Goal: Information Seeking & Learning: Learn about a topic

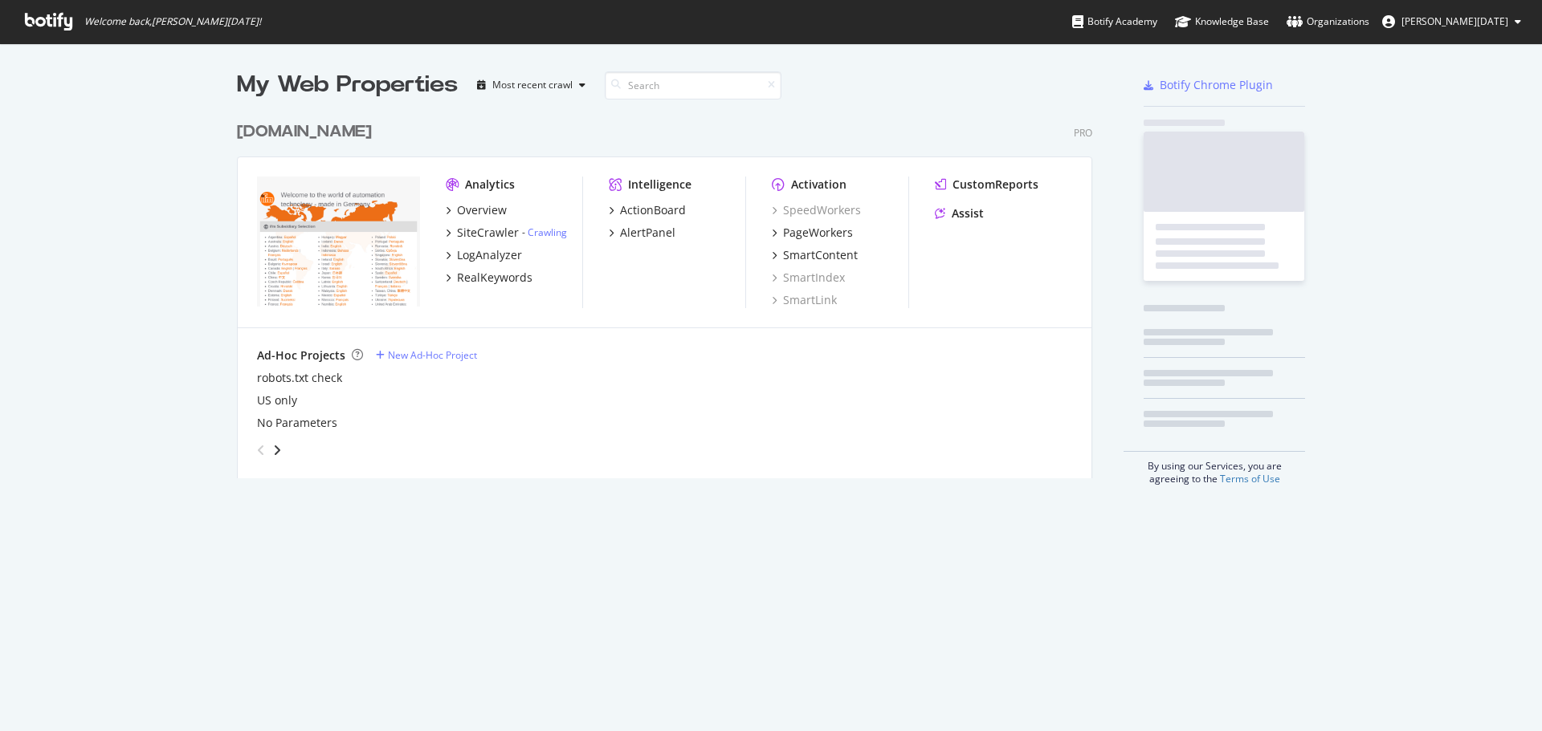
scroll to position [365, 856]
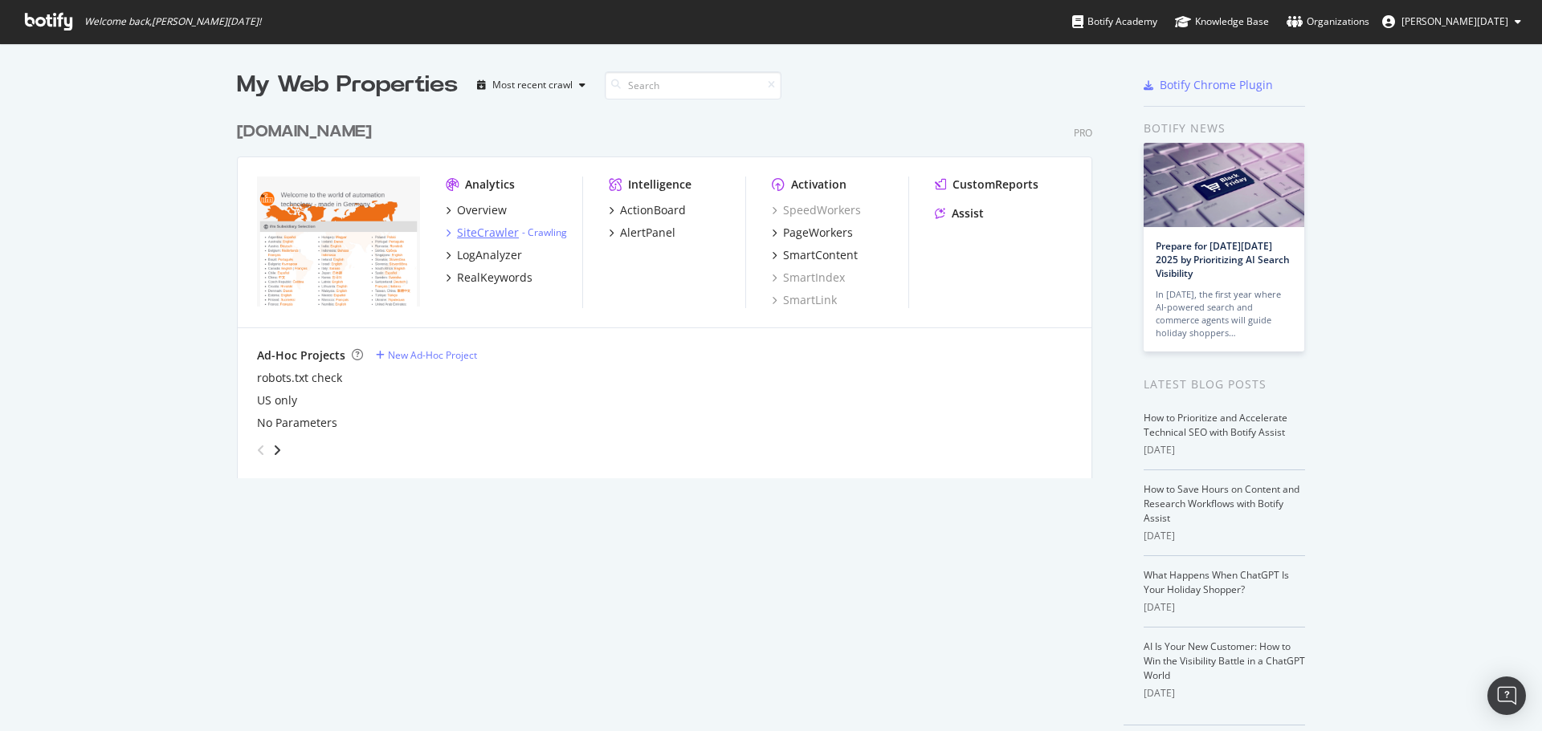
click at [494, 237] on div "SiteCrawler" at bounding box center [488, 233] width 62 height 16
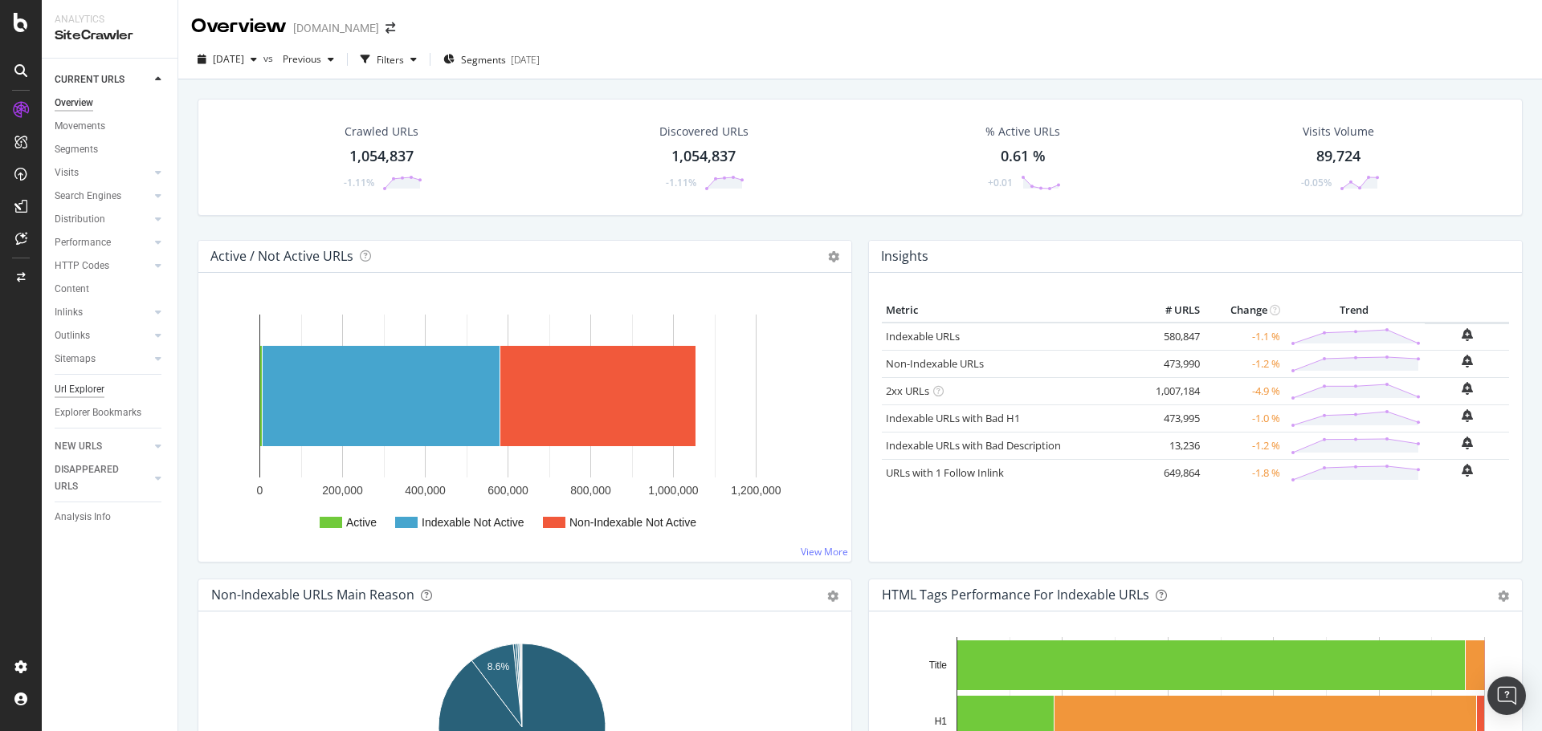
click at [100, 390] on div "Url Explorer" at bounding box center [80, 389] width 50 height 17
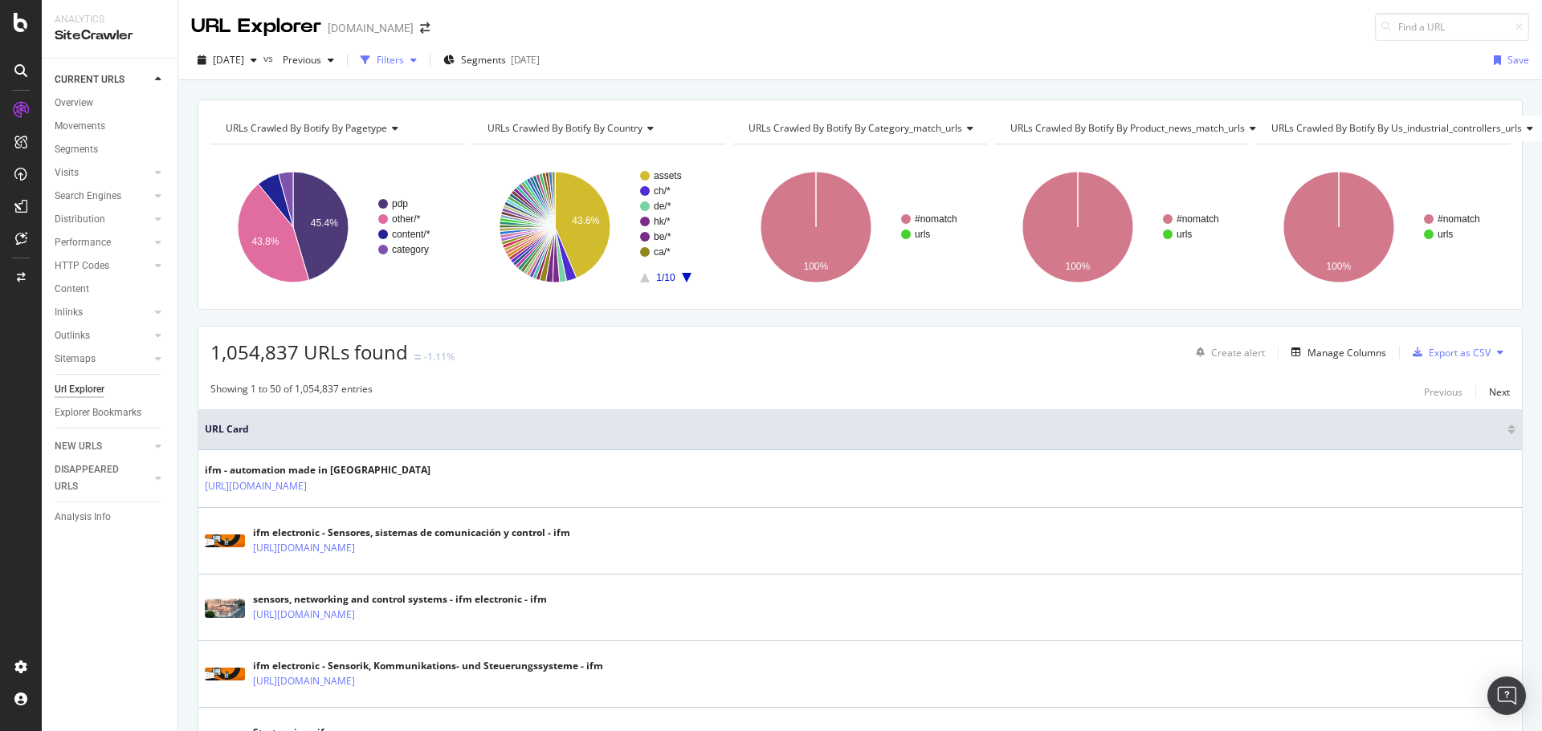
click at [423, 63] on div "button" at bounding box center [413, 60] width 19 height 10
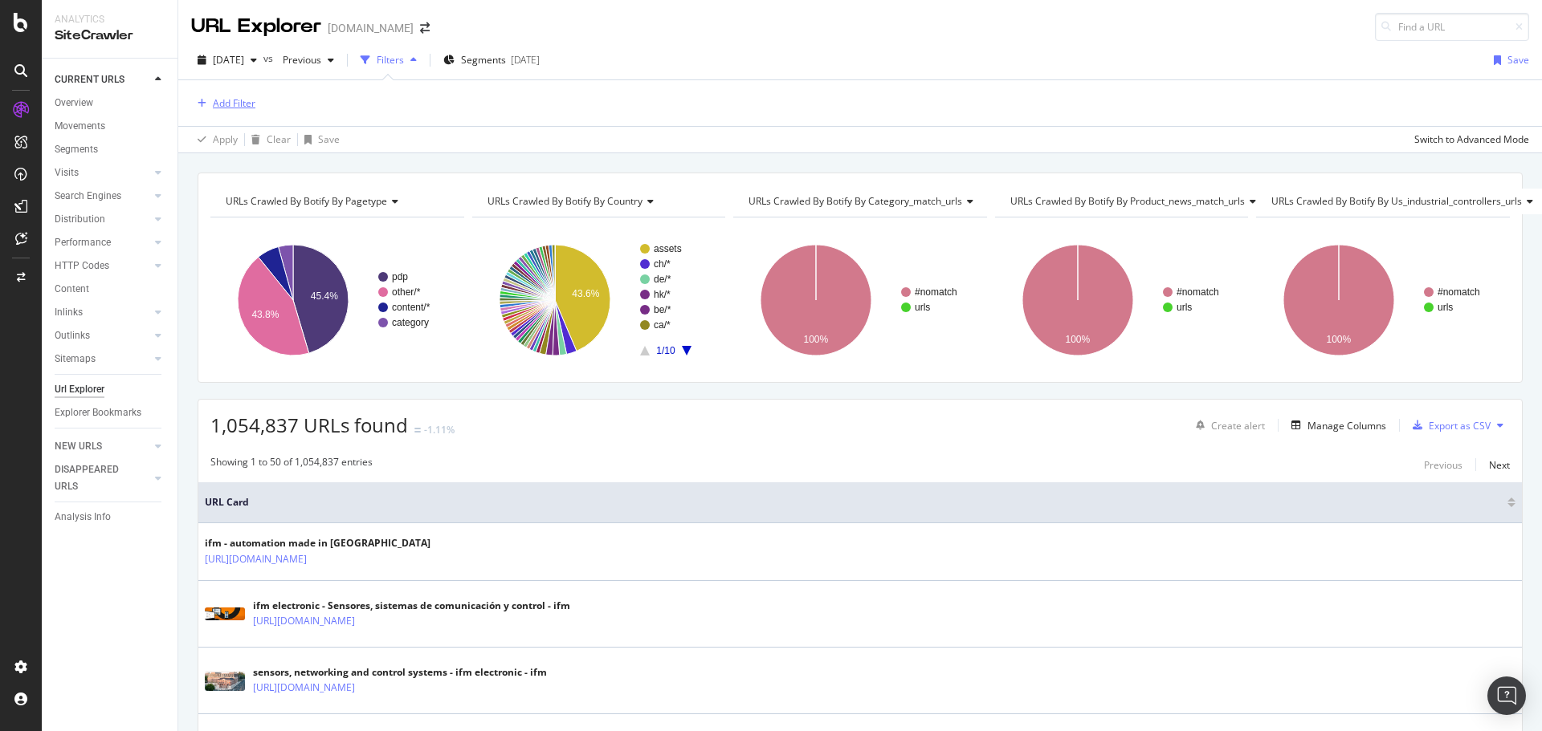
click at [246, 96] on div "Add Filter" at bounding box center [234, 103] width 43 height 14
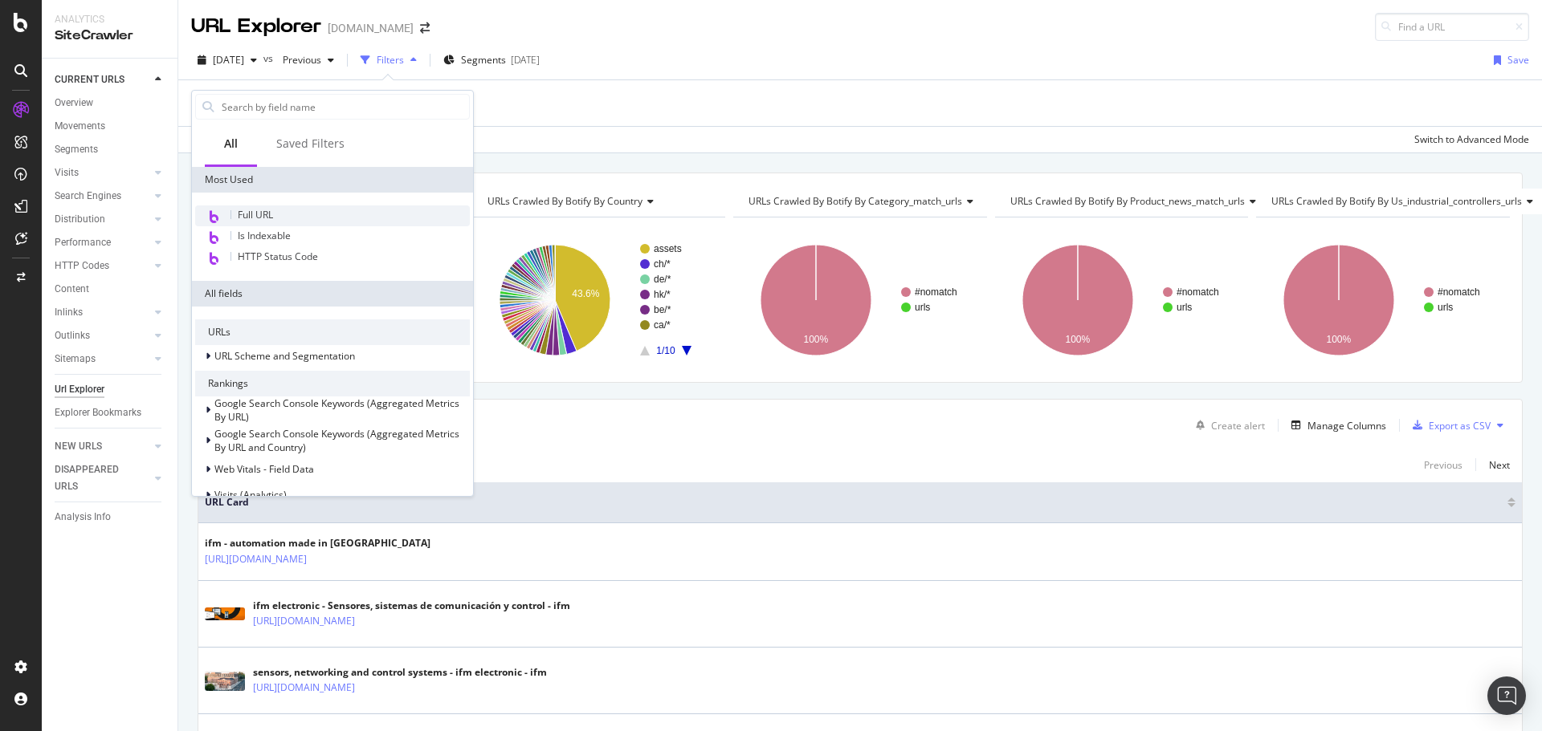
click at [320, 211] on div "Full URL" at bounding box center [332, 216] width 275 height 21
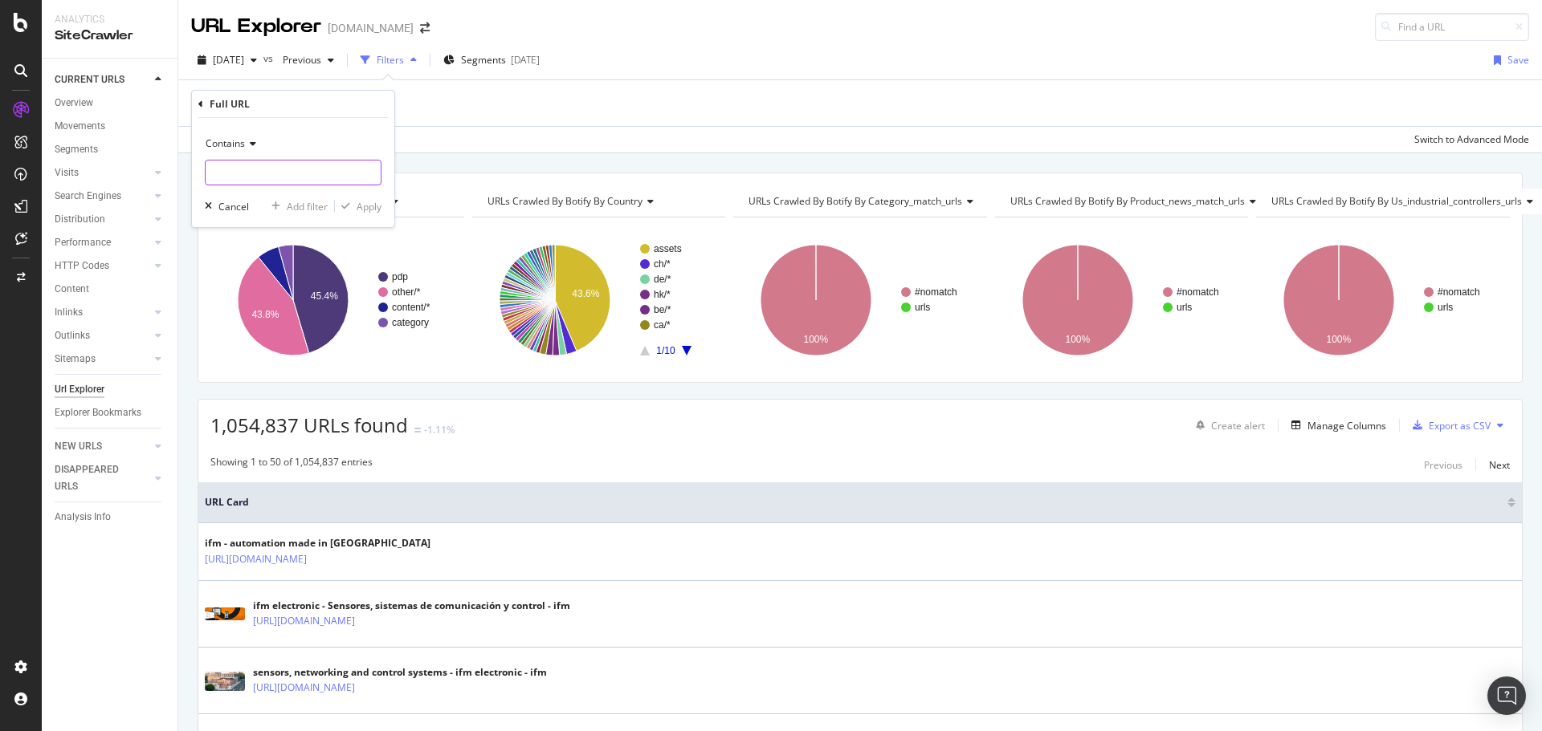
click at [297, 171] on input "text" at bounding box center [293, 173] width 175 height 26
type input "/de/de"
click at [366, 210] on div "Apply" at bounding box center [368, 207] width 25 height 14
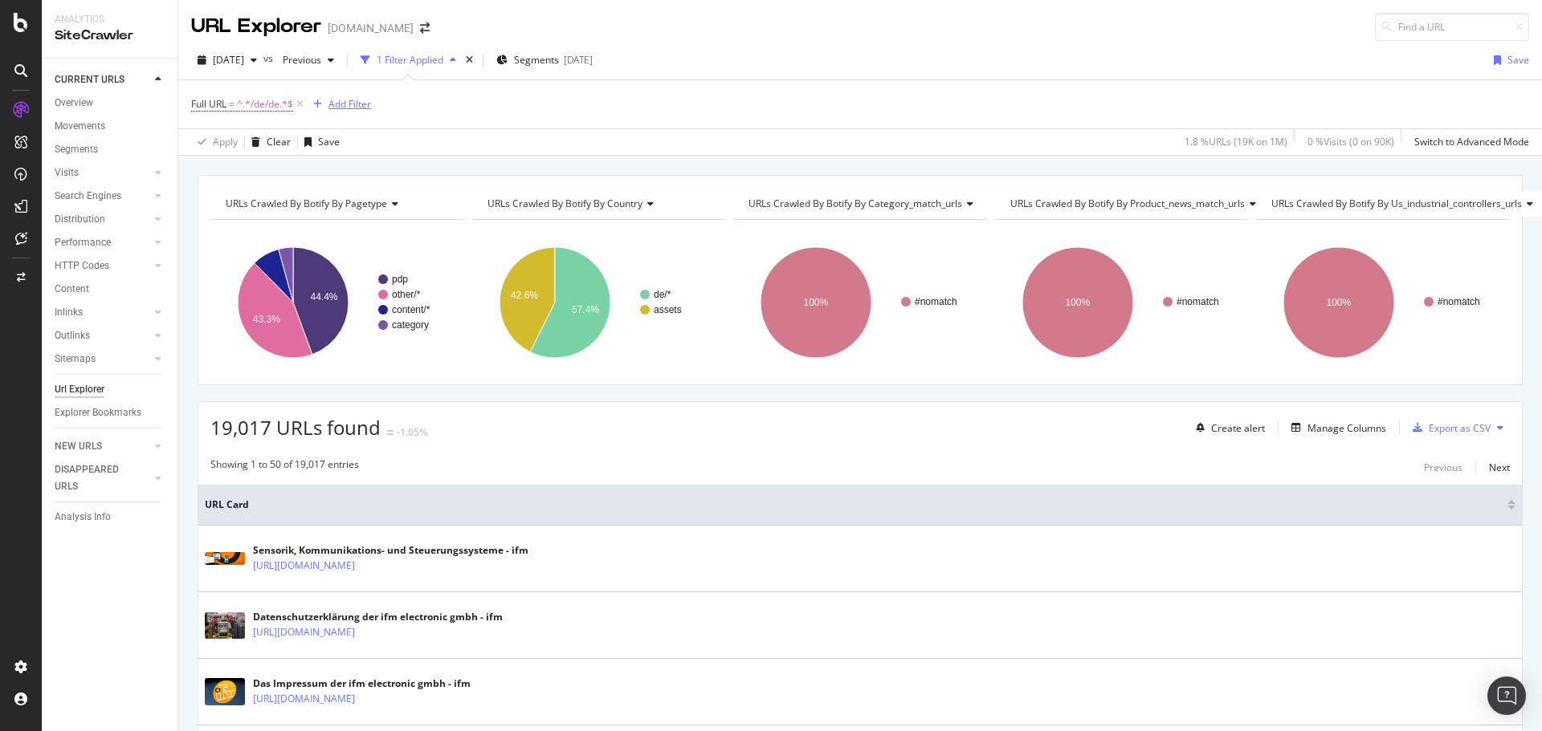
click at [366, 101] on div "Add Filter" at bounding box center [349, 104] width 43 height 14
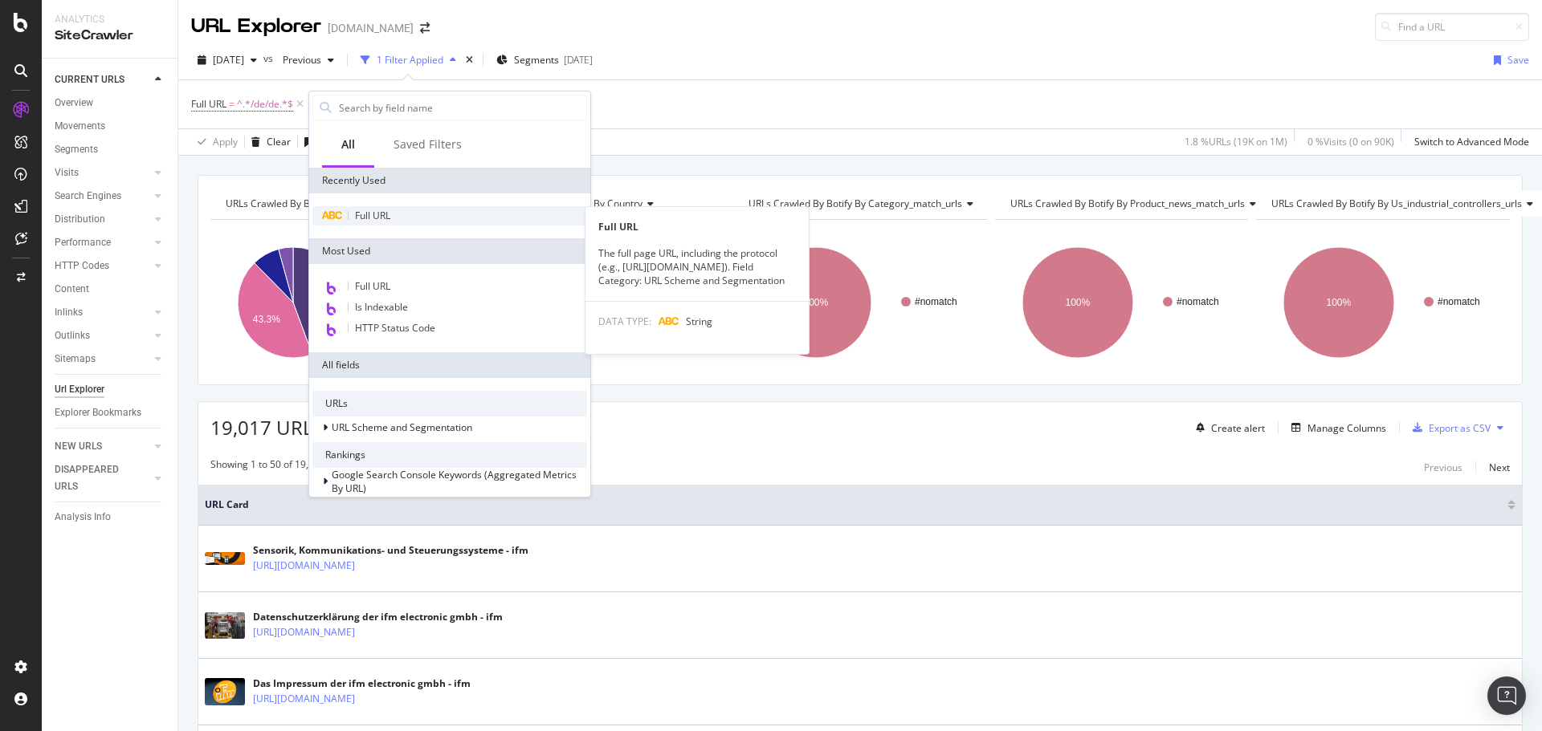
click at [426, 214] on div "Full URL" at bounding box center [449, 215] width 275 height 19
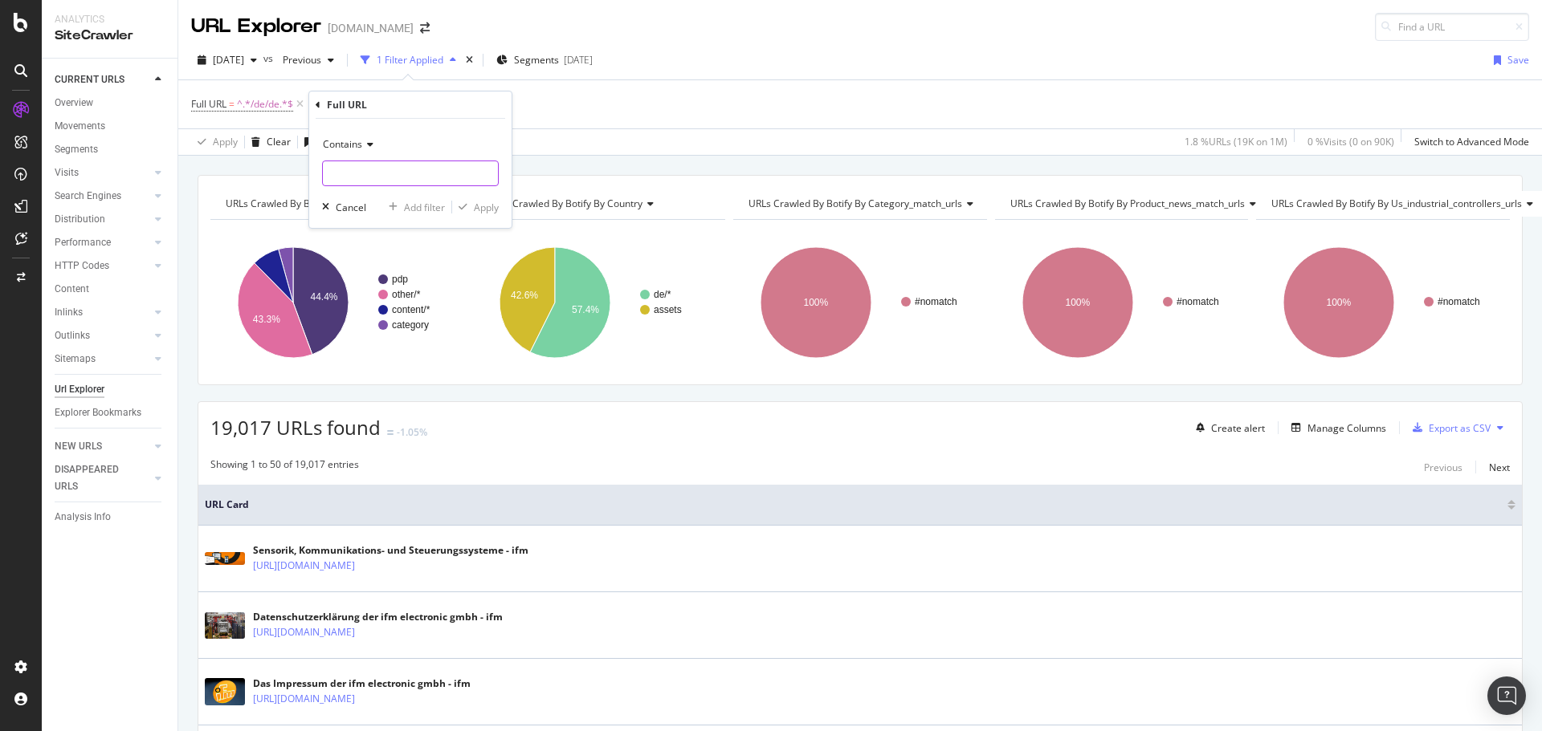
click at [392, 170] on input "text" at bounding box center [410, 174] width 175 height 26
type input "ifm-academy"
click at [487, 207] on div "Apply" at bounding box center [486, 208] width 25 height 14
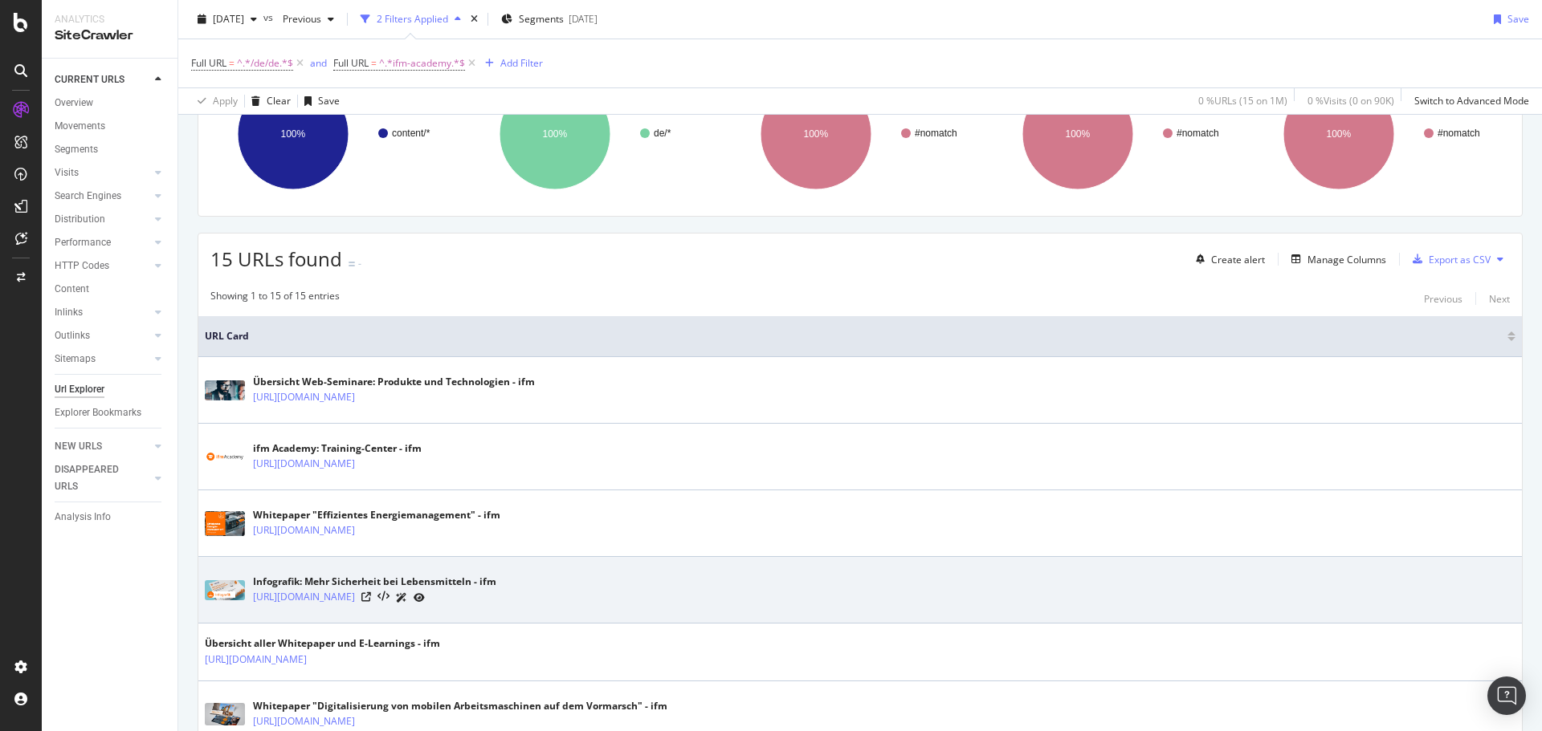
scroll to position [167, 0]
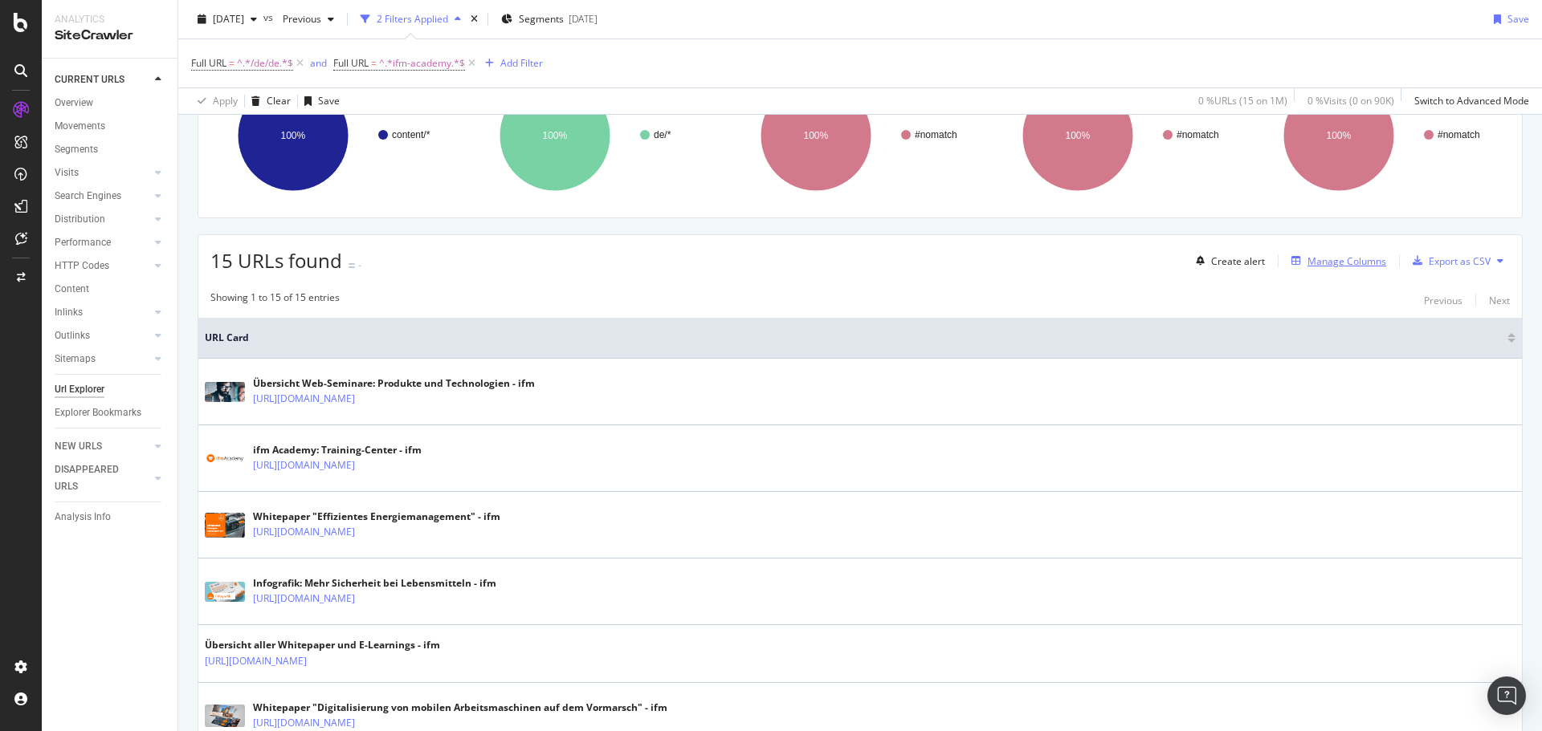
click at [1310, 261] on div "Manage Columns" at bounding box center [1346, 262] width 79 height 14
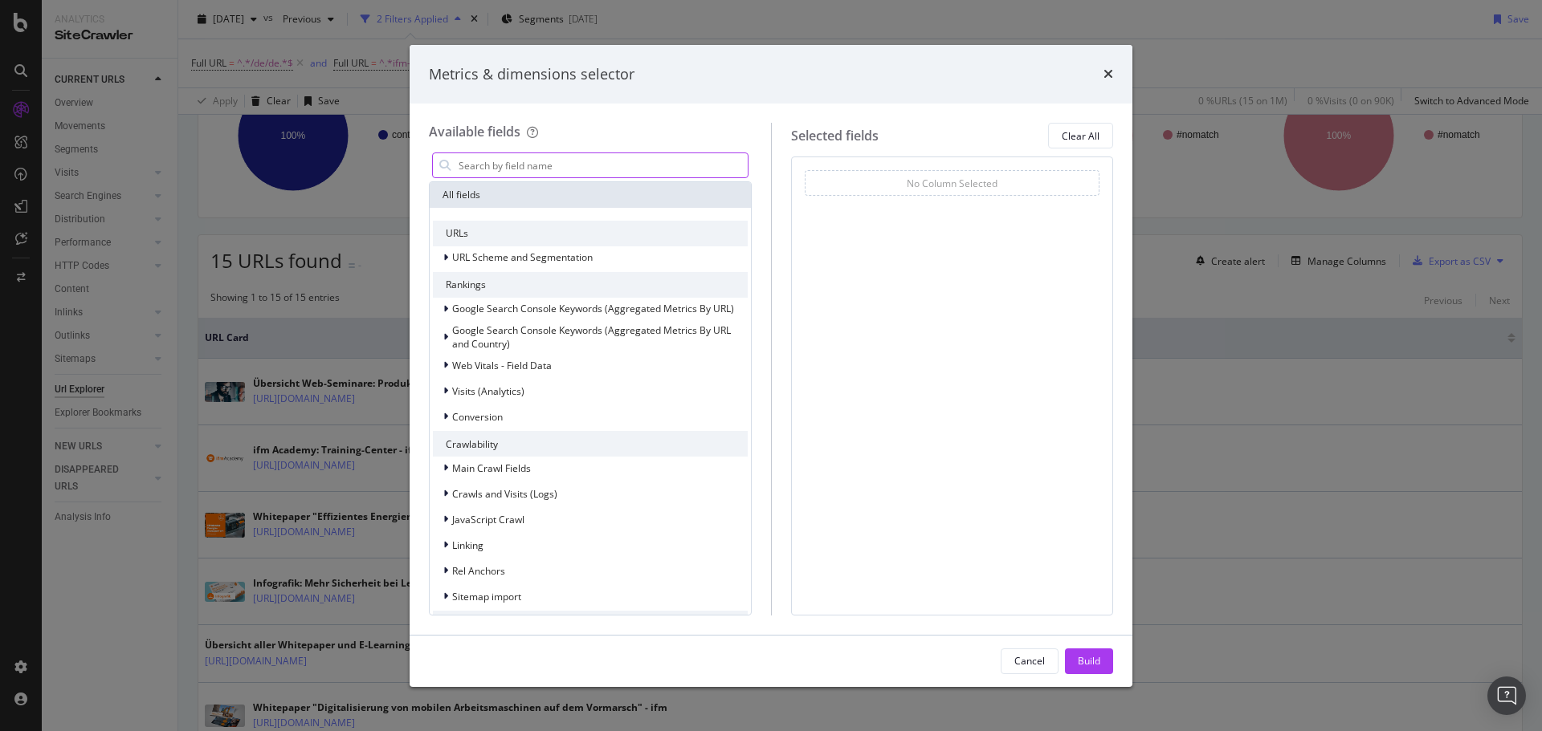
click at [642, 165] on input "modal" at bounding box center [602, 165] width 291 height 24
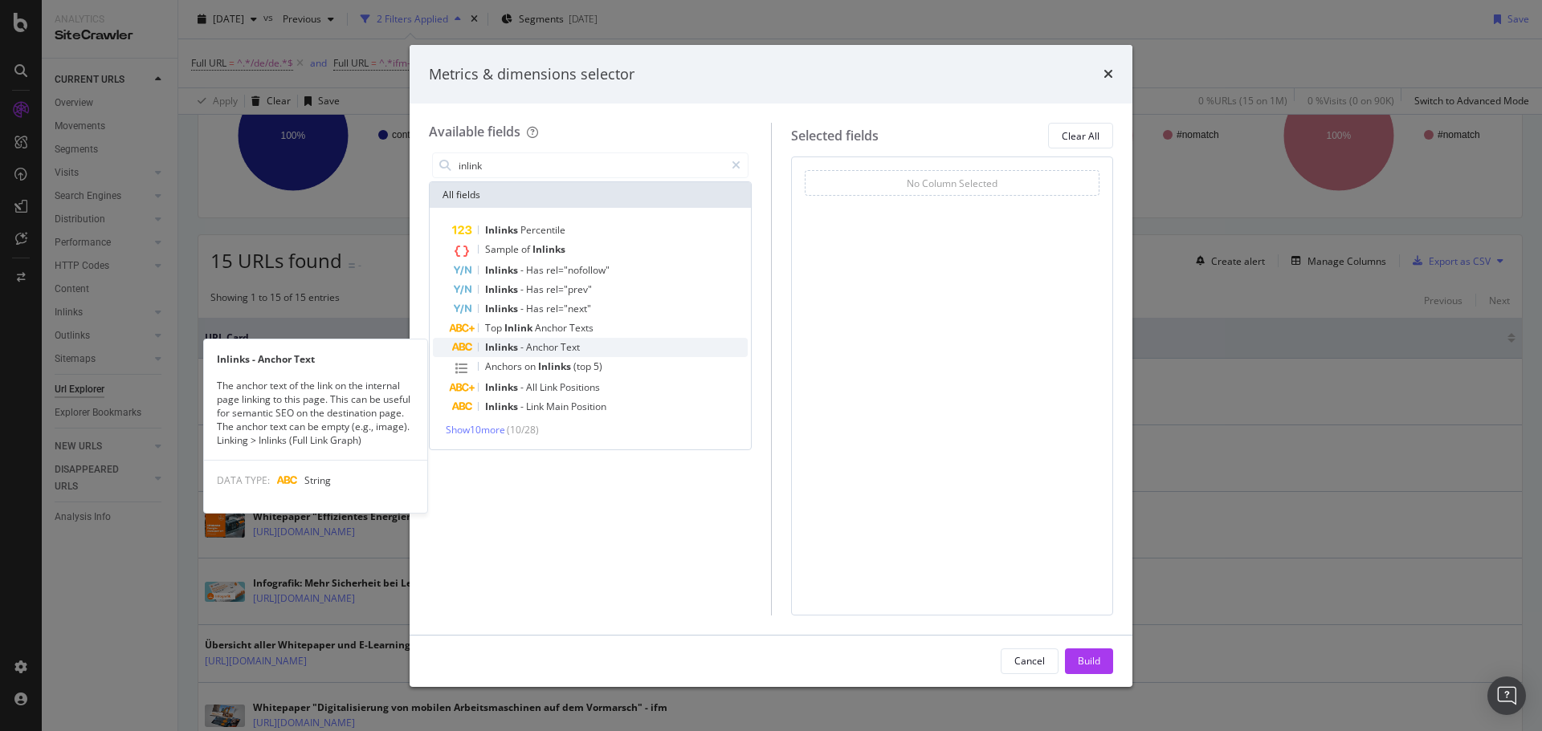
type input "inlink"
click at [659, 352] on div "Inlinks - Anchor Text" at bounding box center [599, 347] width 295 height 19
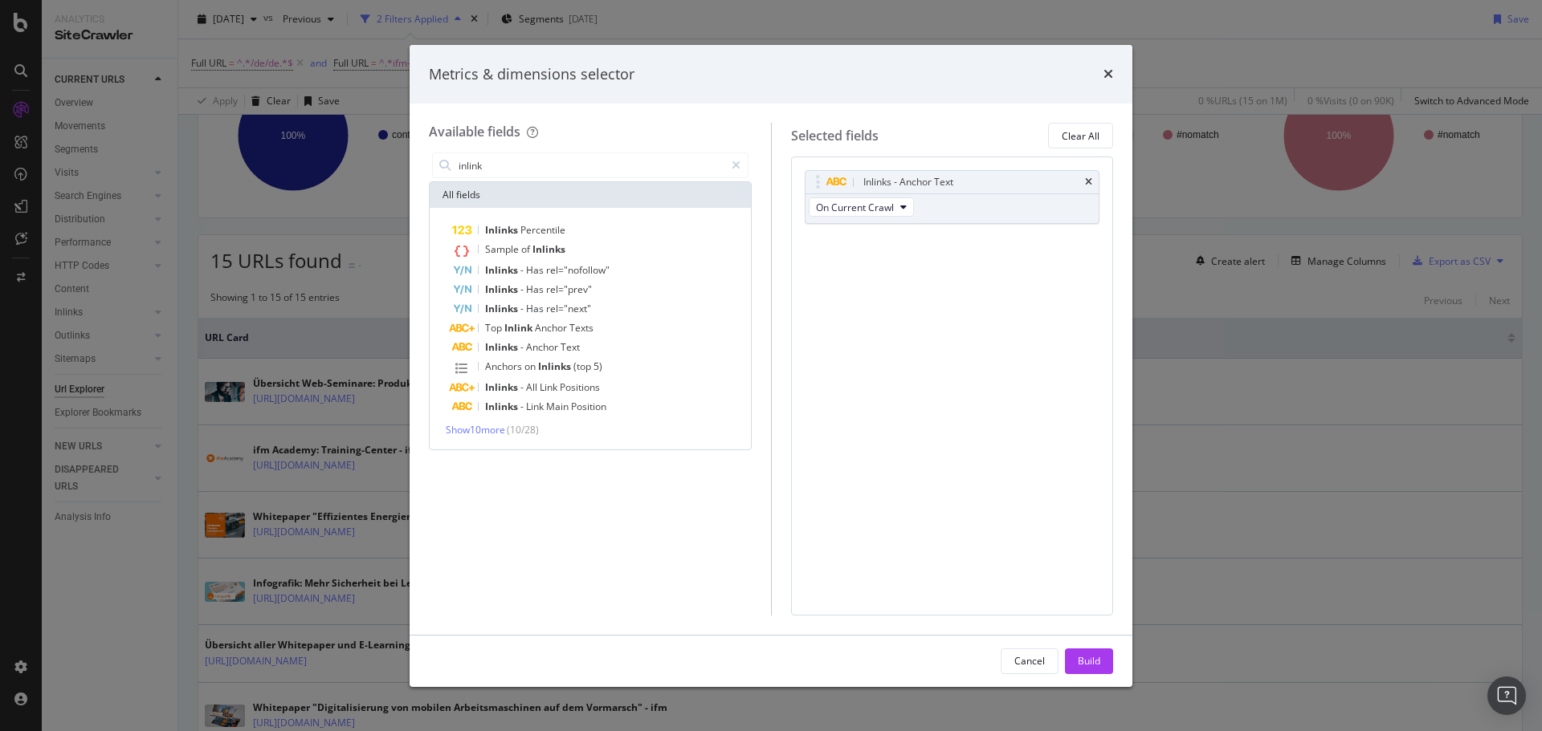
click at [511, 431] on span "( 10 / 28 )" at bounding box center [523, 430] width 32 height 14
click at [495, 431] on span "Show 10 more" at bounding box center [475, 430] width 59 height 14
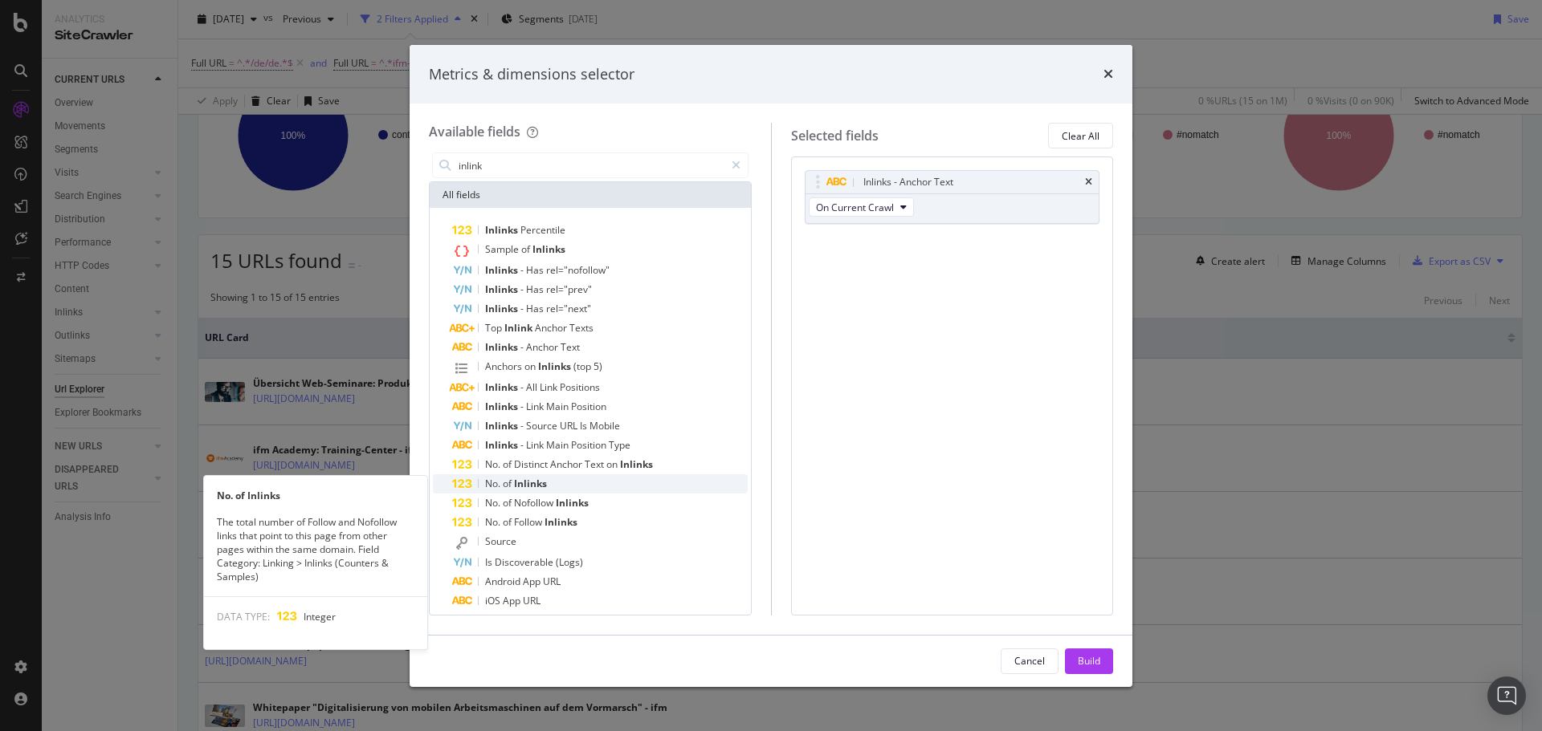
click at [666, 485] on div "No. of Inlinks" at bounding box center [599, 484] width 295 height 19
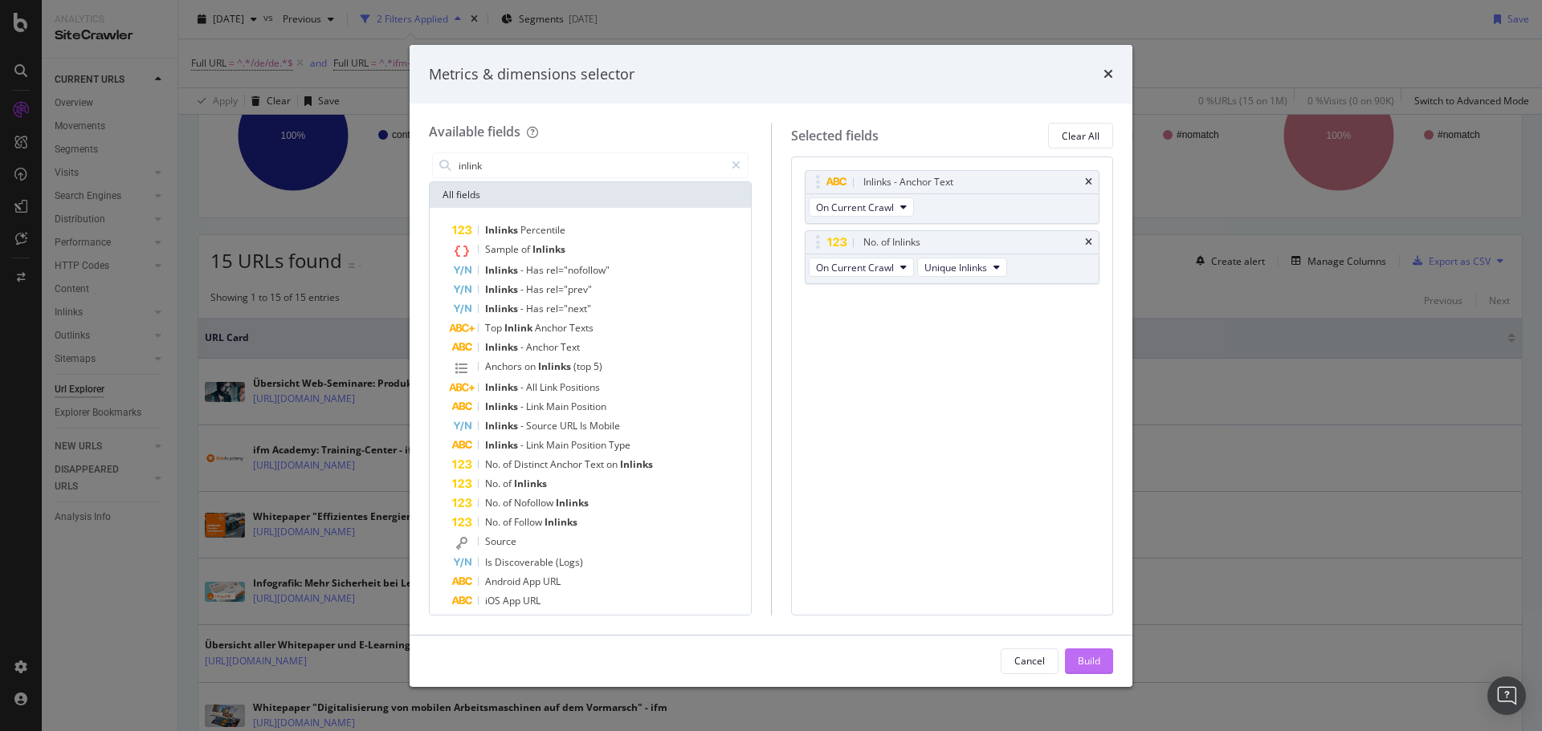
click at [1094, 659] on div "Build" at bounding box center [1088, 661] width 22 height 14
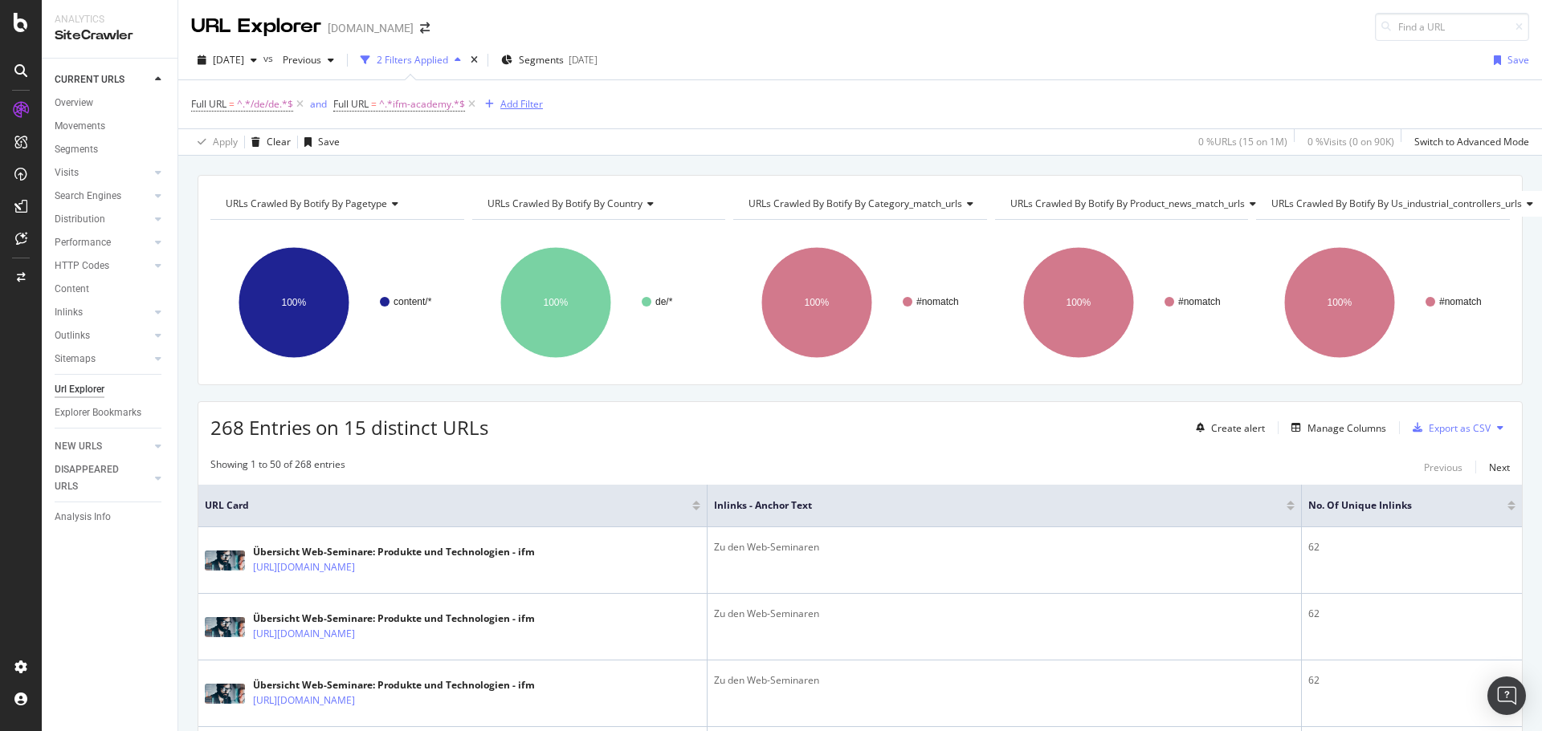
click at [514, 100] on div "Add Filter" at bounding box center [521, 104] width 43 height 14
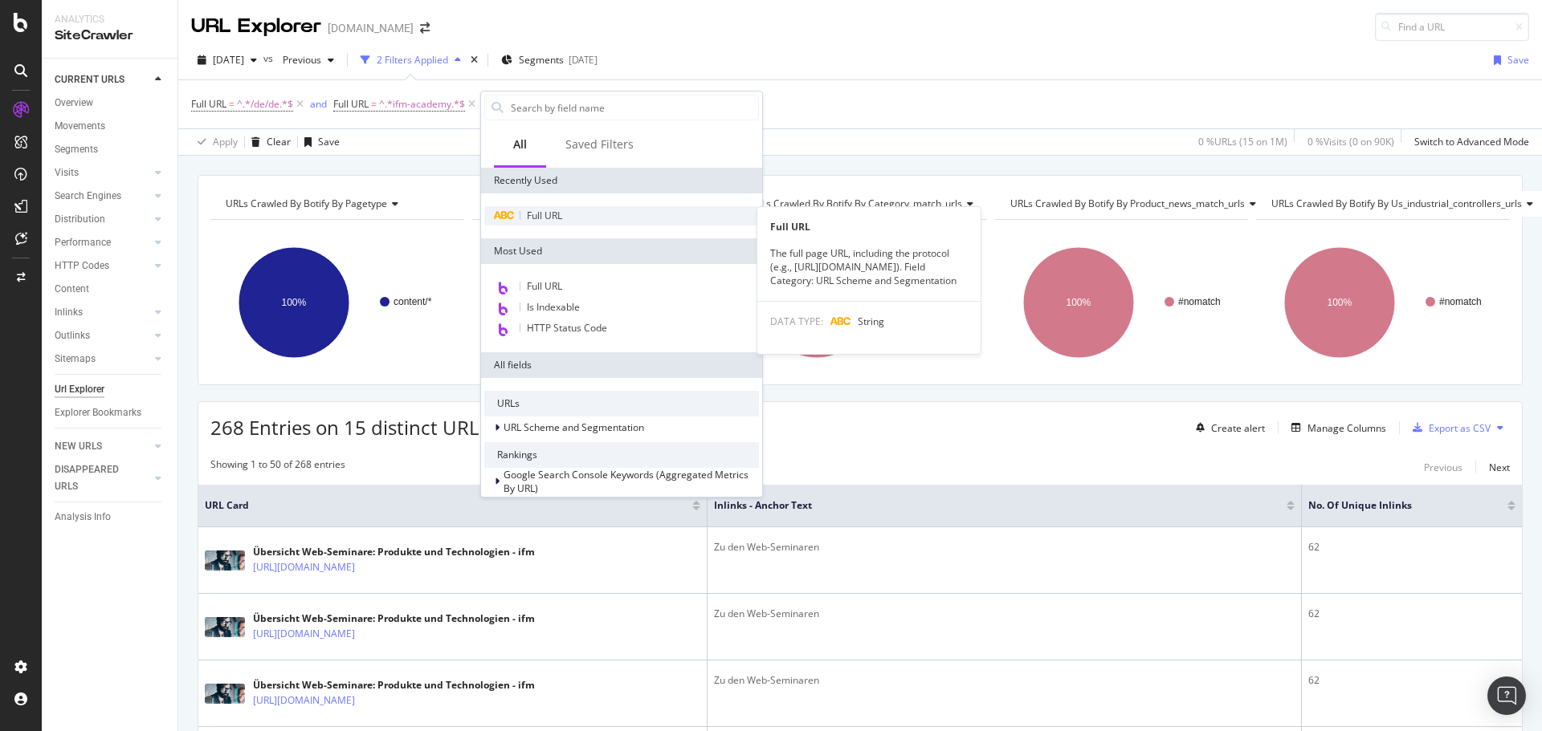
click at [576, 221] on div "Full URL" at bounding box center [621, 215] width 275 height 19
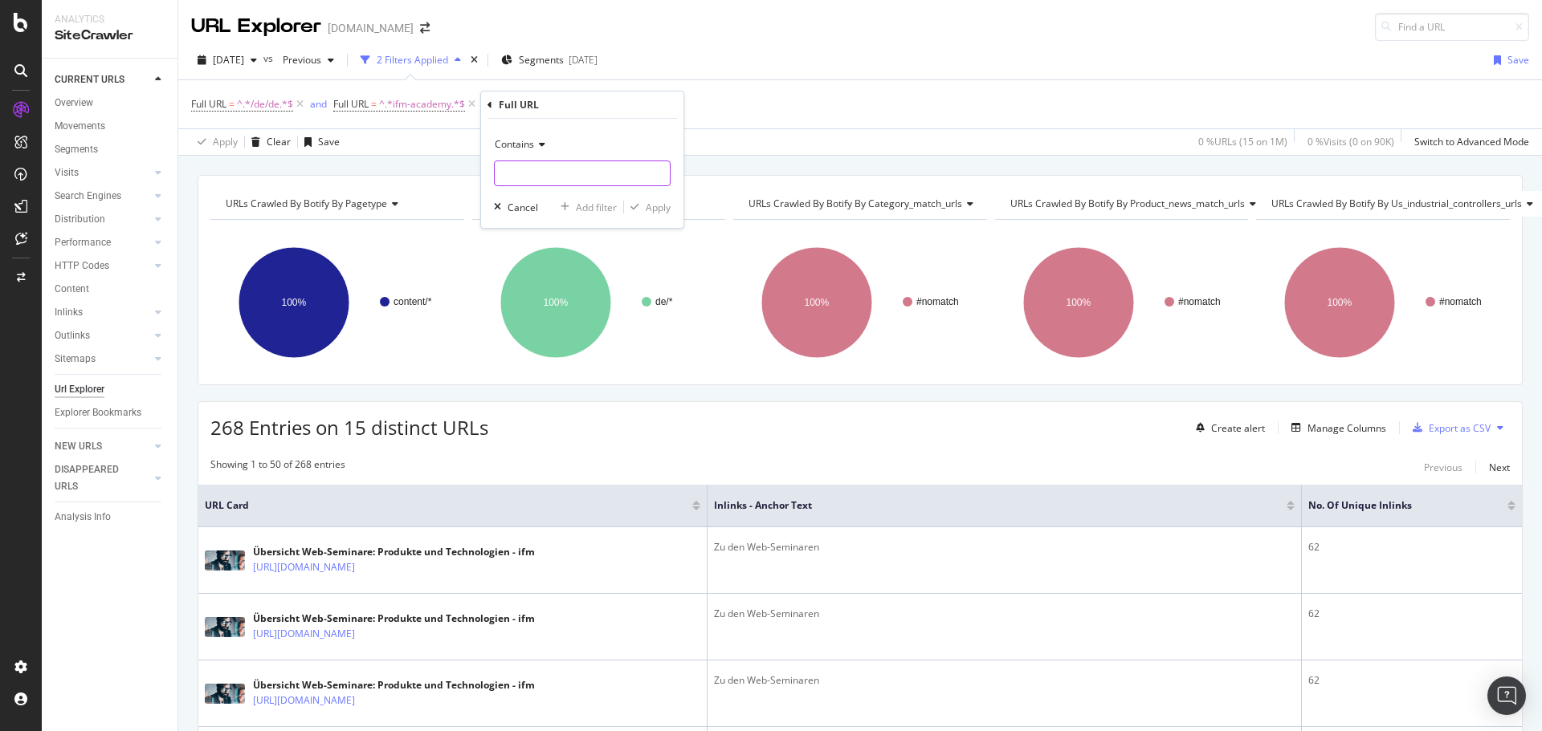
click at [602, 166] on input "text" at bounding box center [582, 174] width 175 height 26
type input "events/on-demand"
click at [653, 210] on div "Apply" at bounding box center [658, 208] width 25 height 14
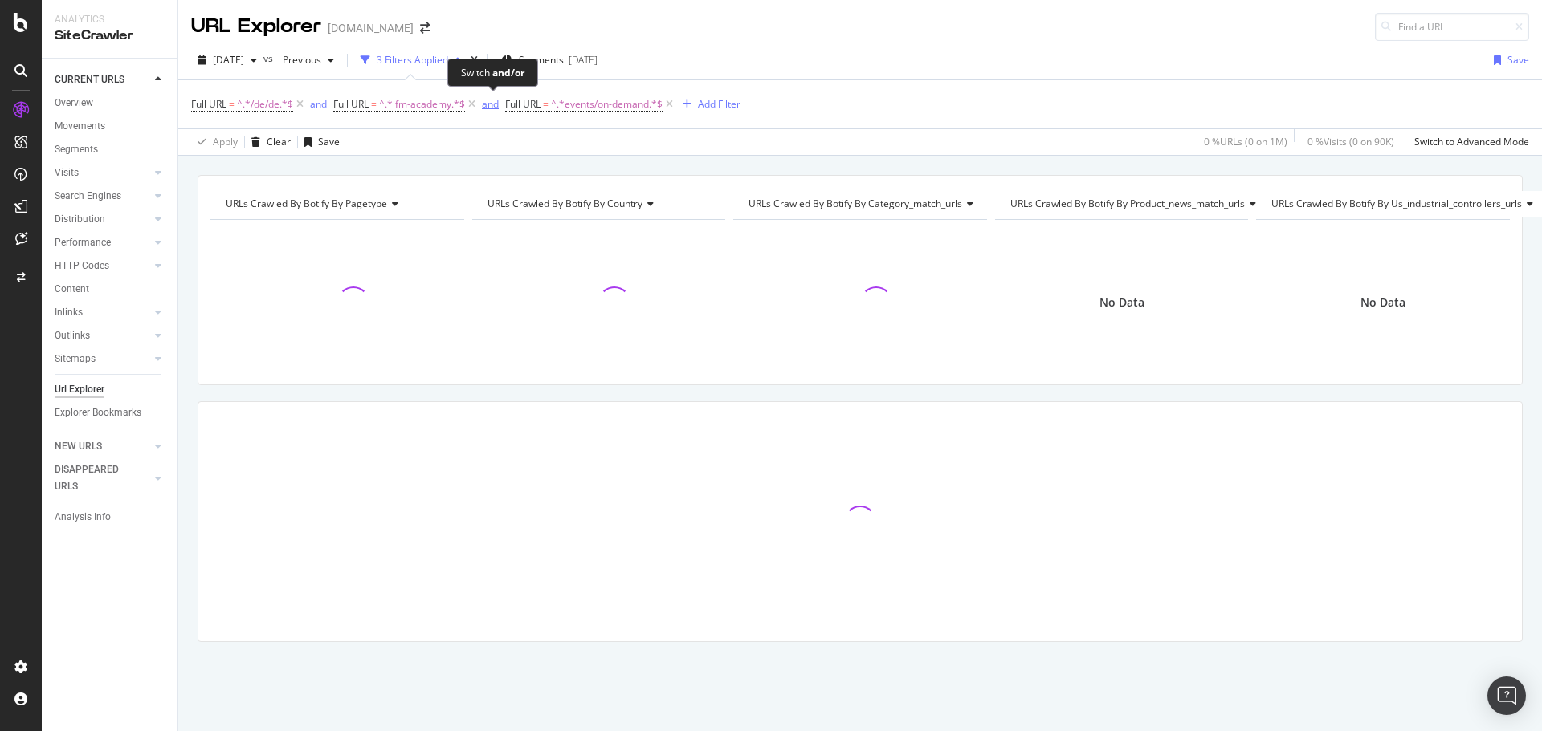
click at [492, 107] on div "and" at bounding box center [490, 104] width 17 height 14
click at [317, 104] on div "or" at bounding box center [315, 104] width 10 height 14
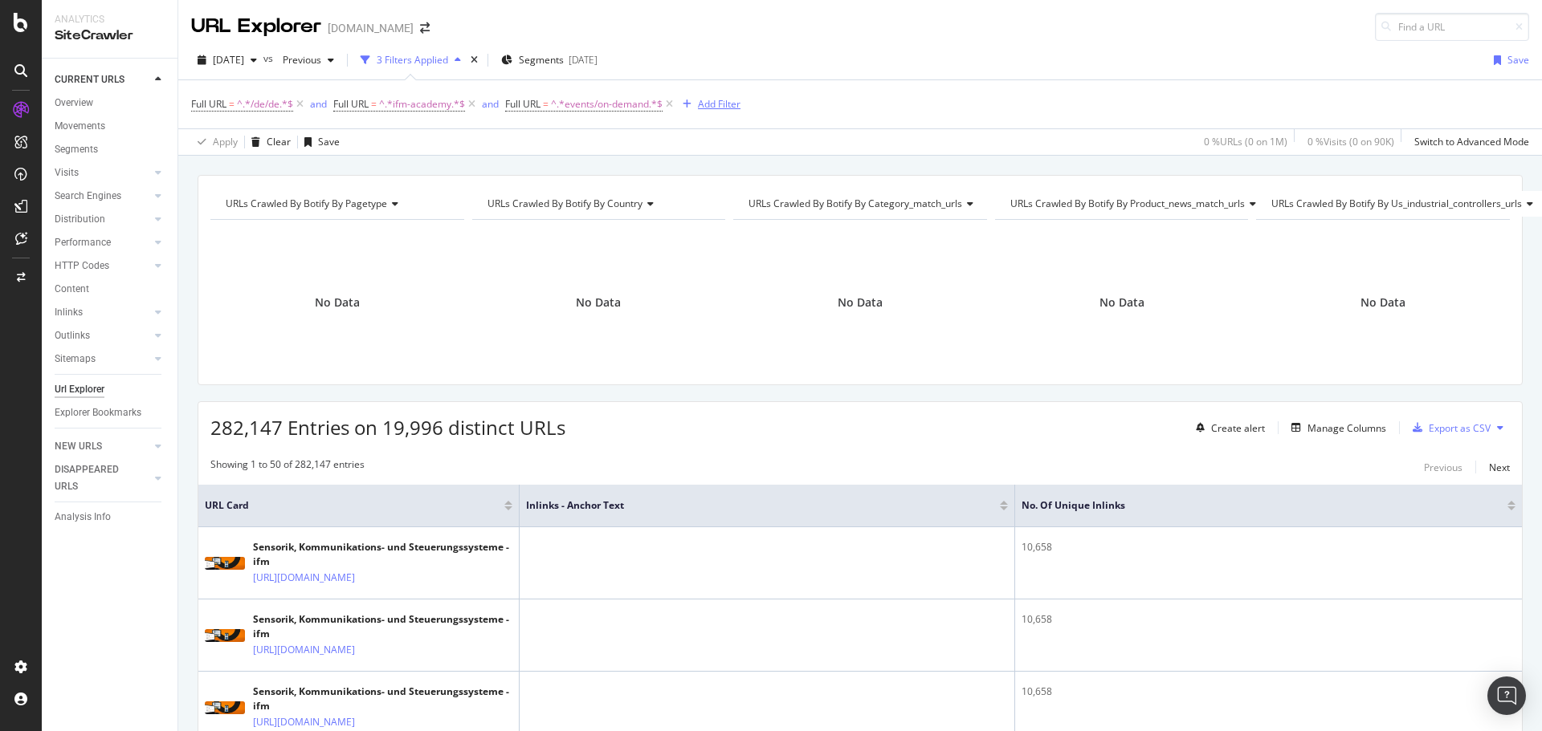
click at [710, 101] on div "Add Filter" at bounding box center [719, 104] width 43 height 14
click at [619, 153] on div "Apply Clear Save 0 % URLs ( 0 on 1M ) 0 % Visits ( 0 on 90K ) Switch to Advance…" at bounding box center [859, 141] width 1363 height 26
click at [713, 104] on div "Add Filter" at bounding box center [719, 104] width 43 height 14
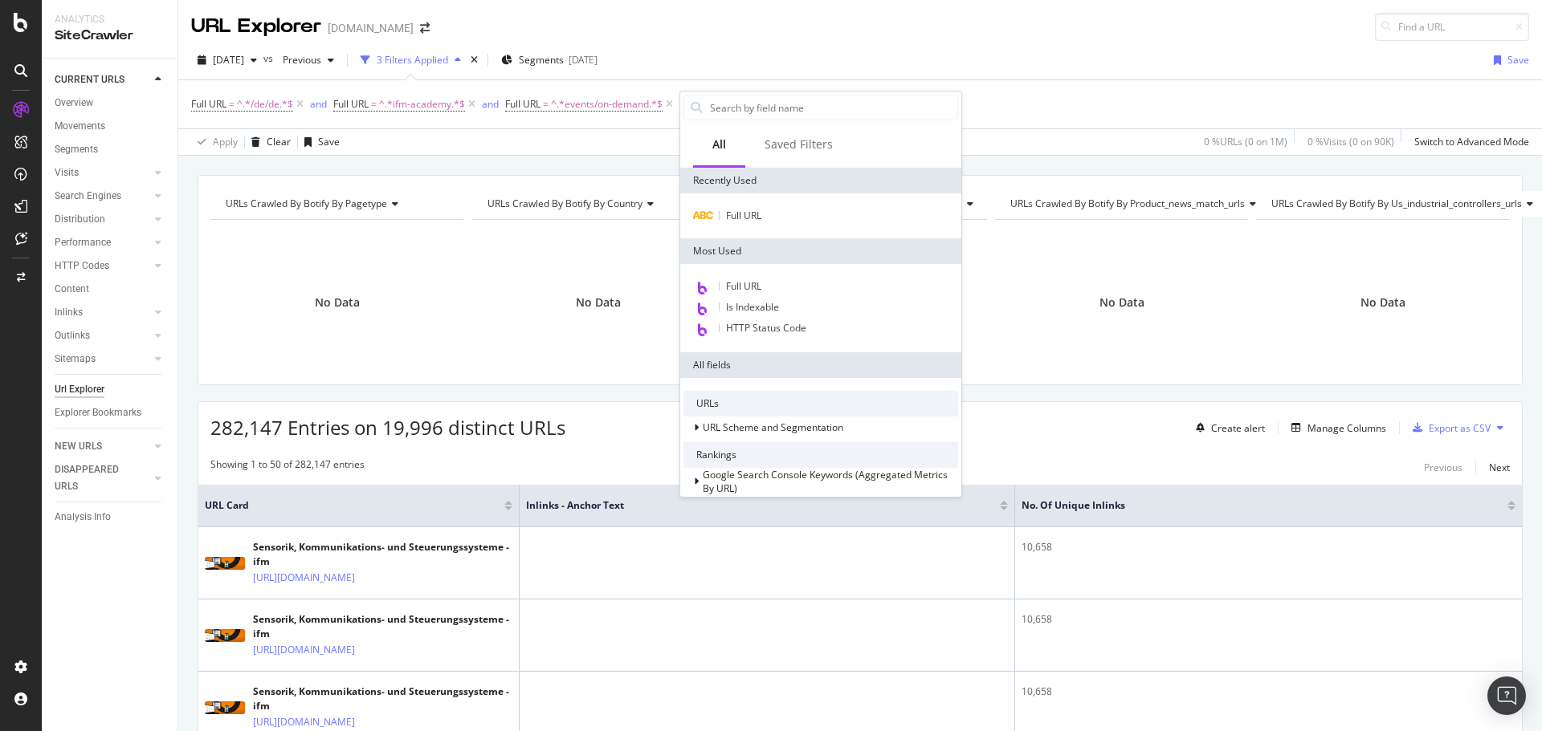
click at [1067, 86] on div "Full URL = ^.*/de/de.*$ and Full URL = ^.*ifm-academy.*$ and Full URL = ^.*even…" at bounding box center [860, 104] width 1338 height 48
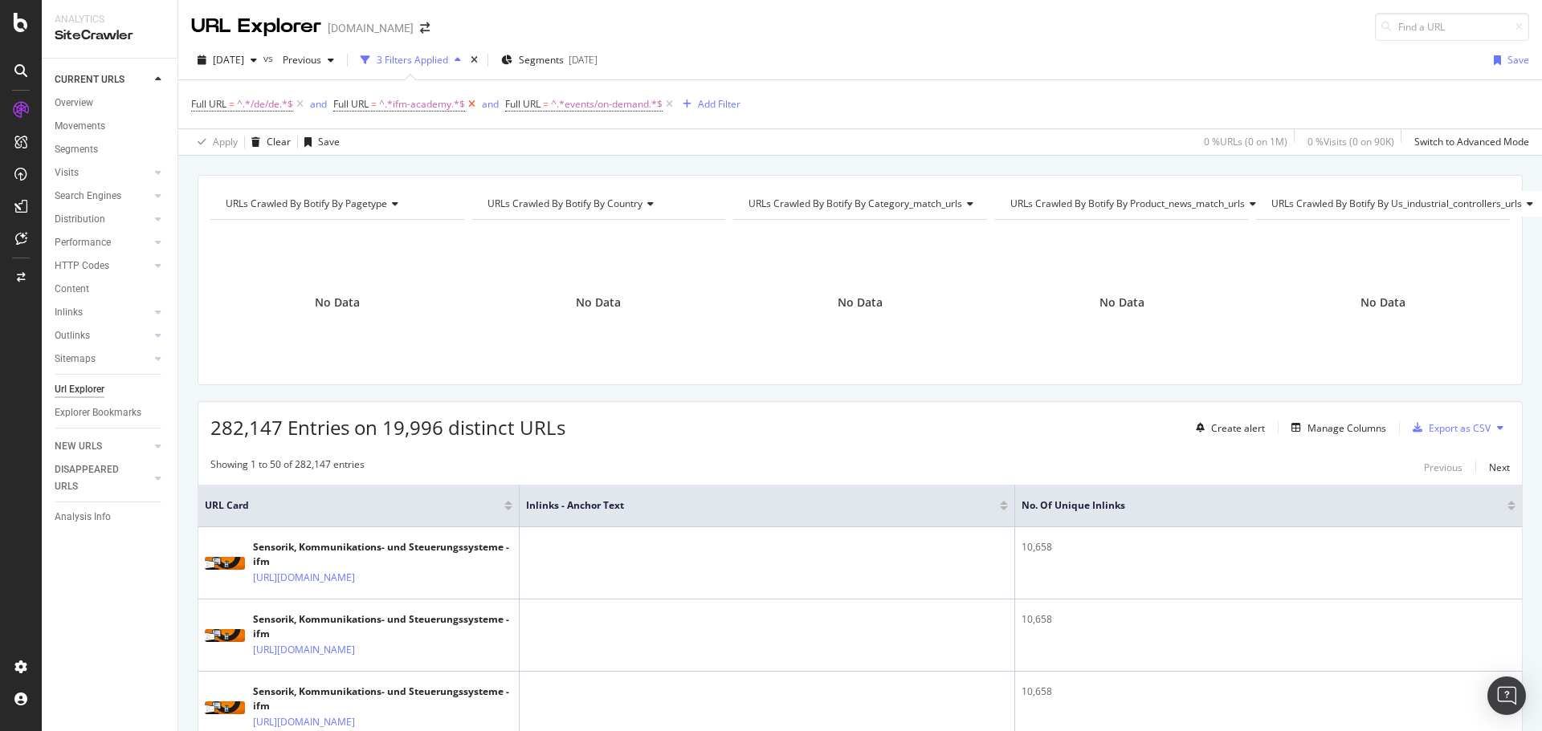
click at [473, 102] on icon at bounding box center [472, 104] width 14 height 16
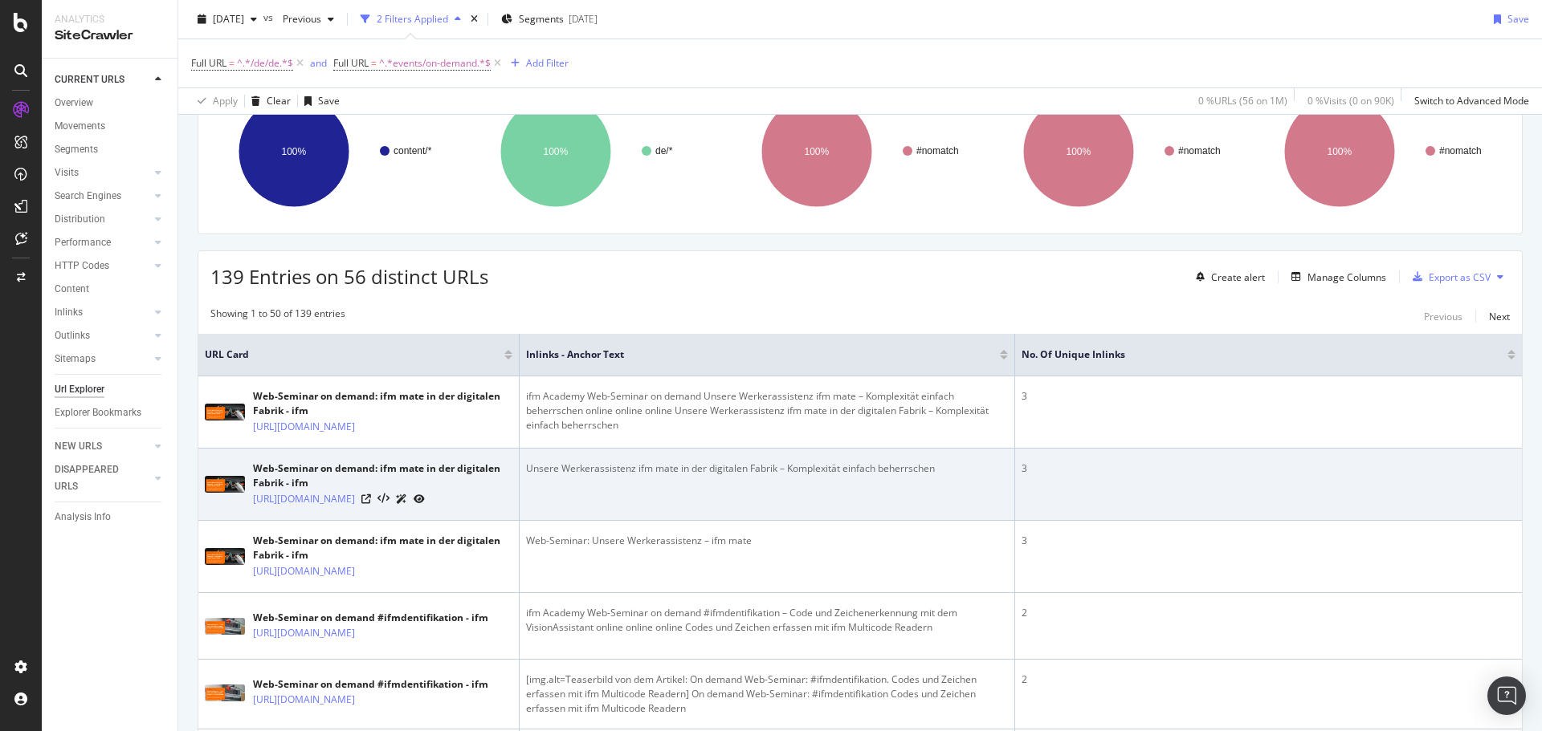
scroll to position [161, 0]
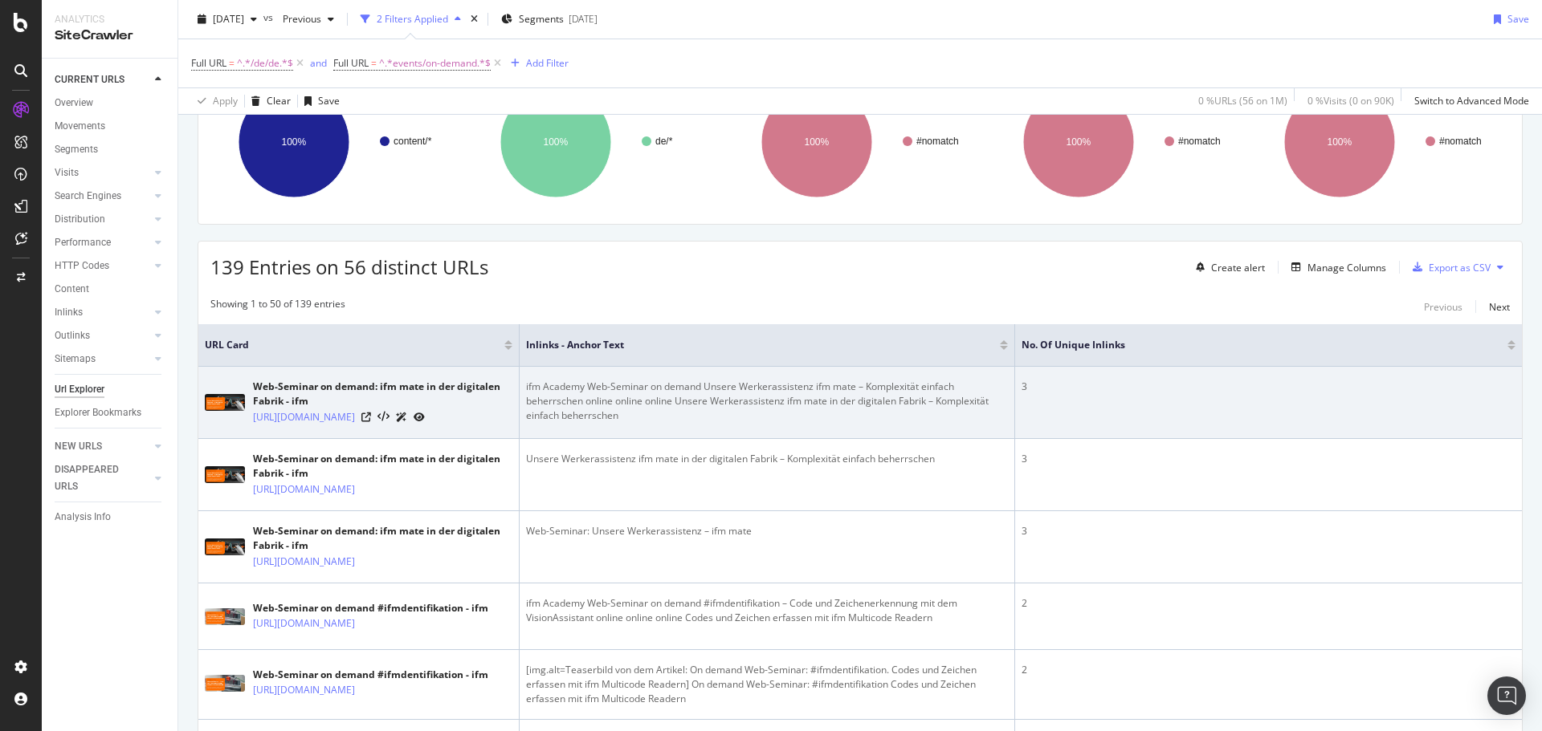
click at [425, 422] on icon at bounding box center [418, 418] width 11 height 10
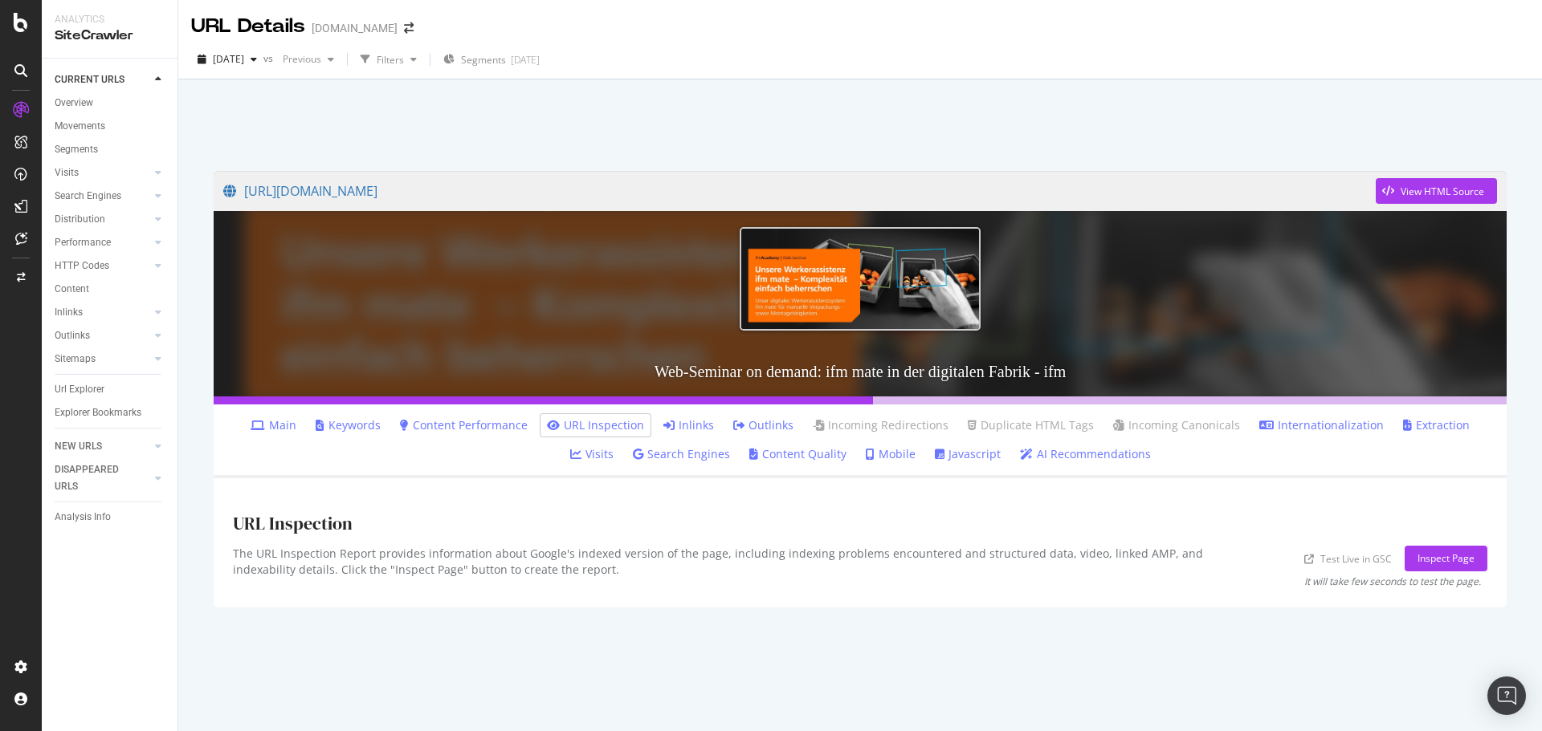
click at [679, 423] on link "Inlinks" at bounding box center [688, 426] width 51 height 16
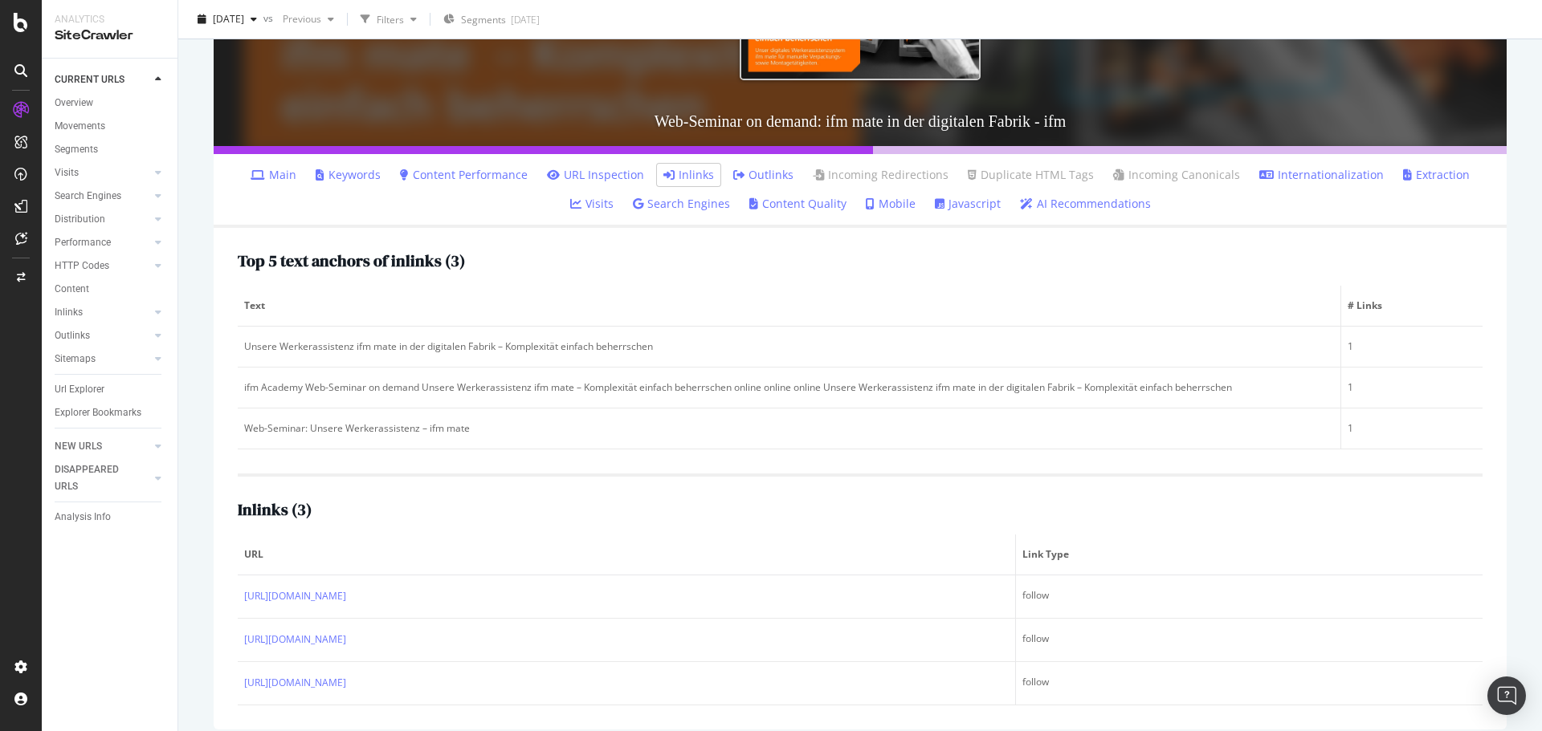
scroll to position [265, 0]
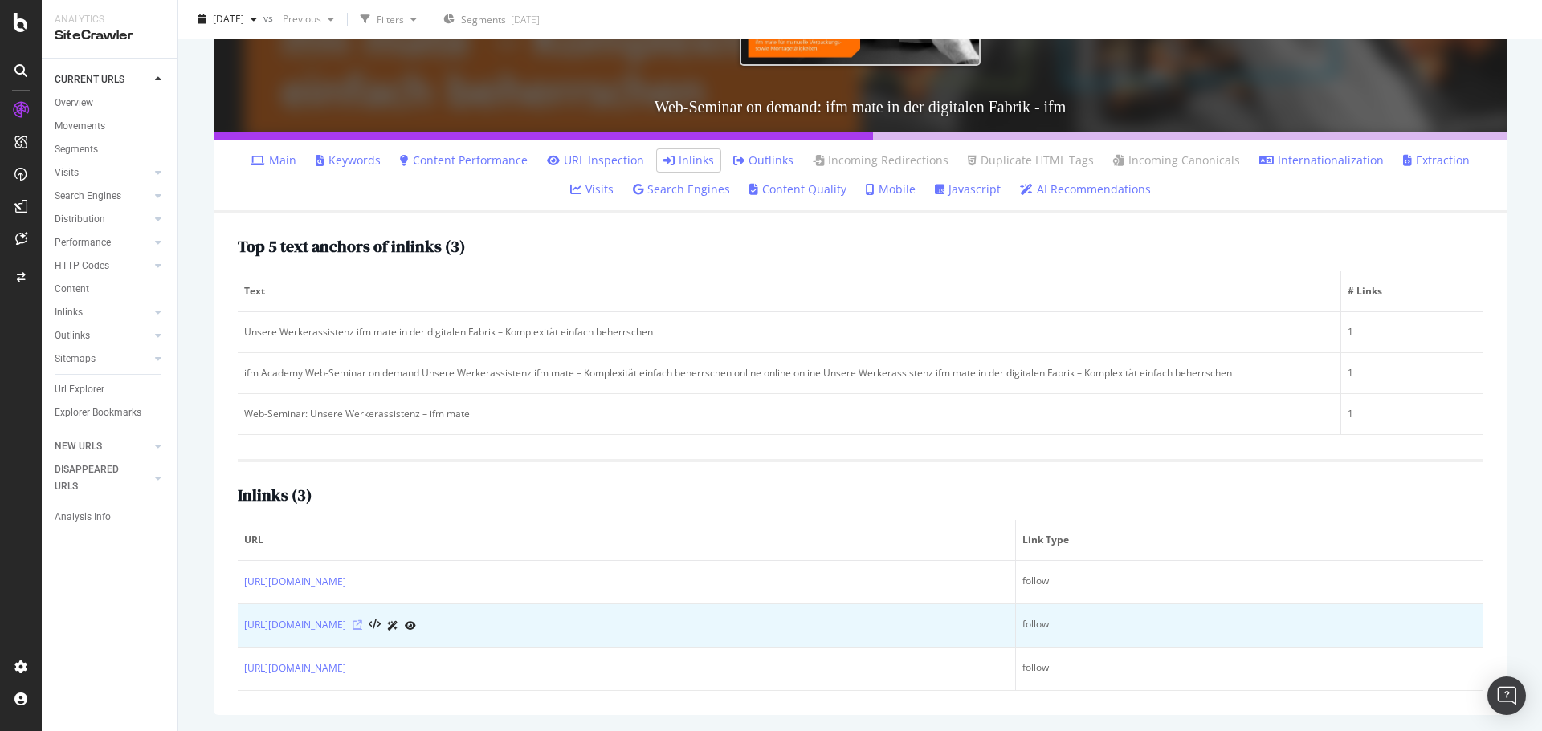
click at [362, 623] on icon at bounding box center [357, 626] width 10 height 10
